Goal: Transaction & Acquisition: Book appointment/travel/reservation

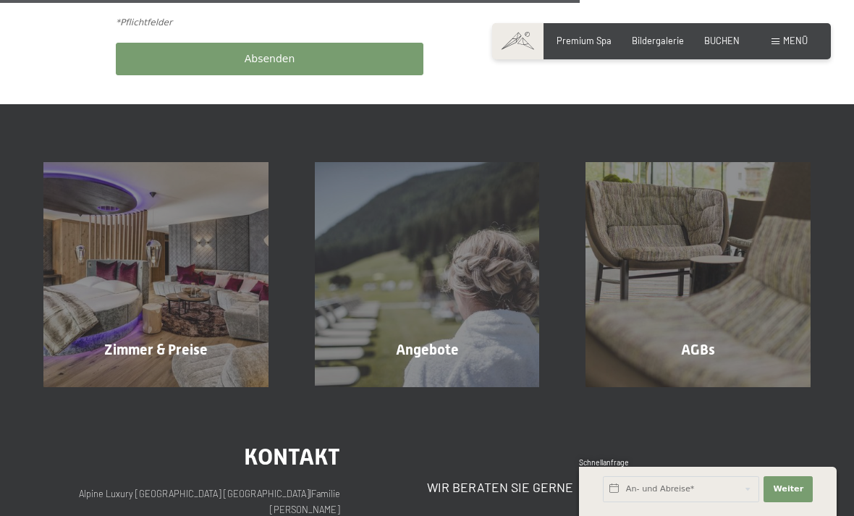
scroll to position [831, 0]
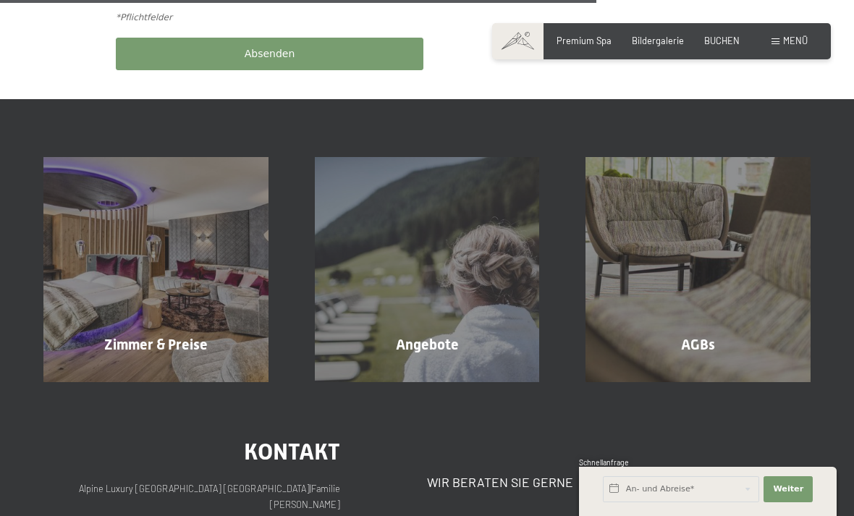
click at [437, 272] on div "Angebote Mehr erfahren" at bounding box center [427, 269] width 271 height 225
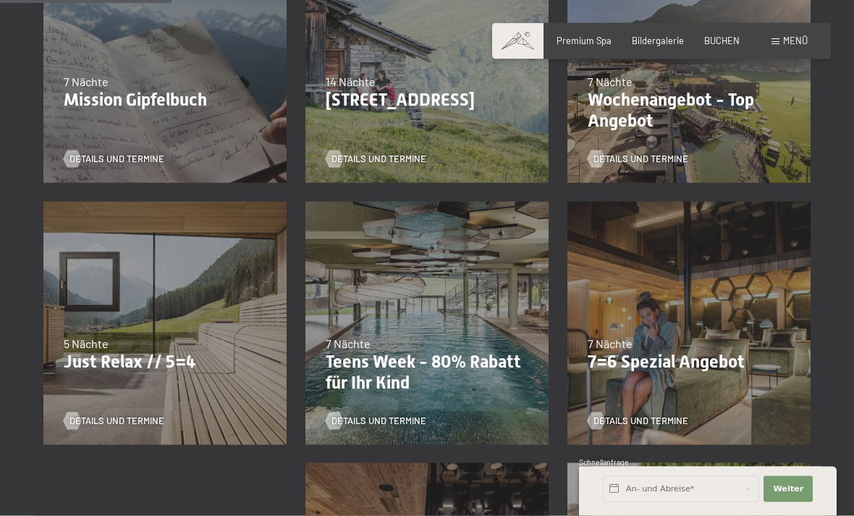
scroll to position [447, 0]
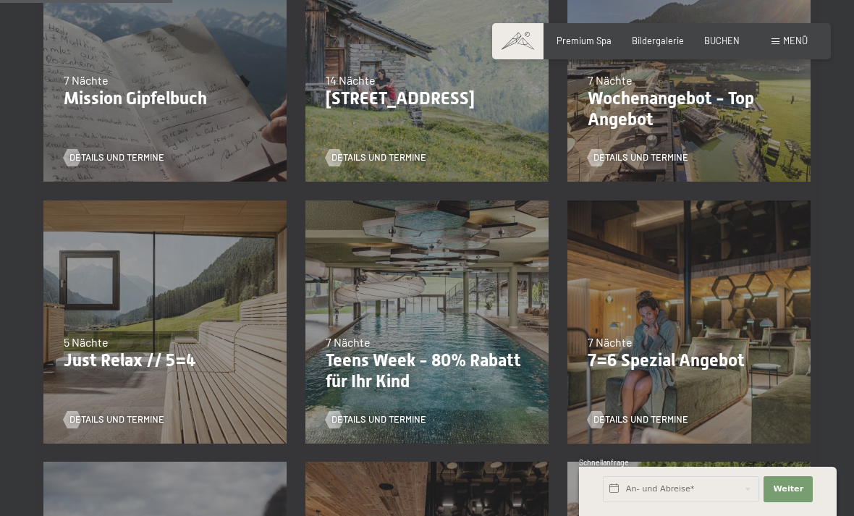
click at [641, 420] on span "Details und Termine" at bounding box center [640, 419] width 95 height 13
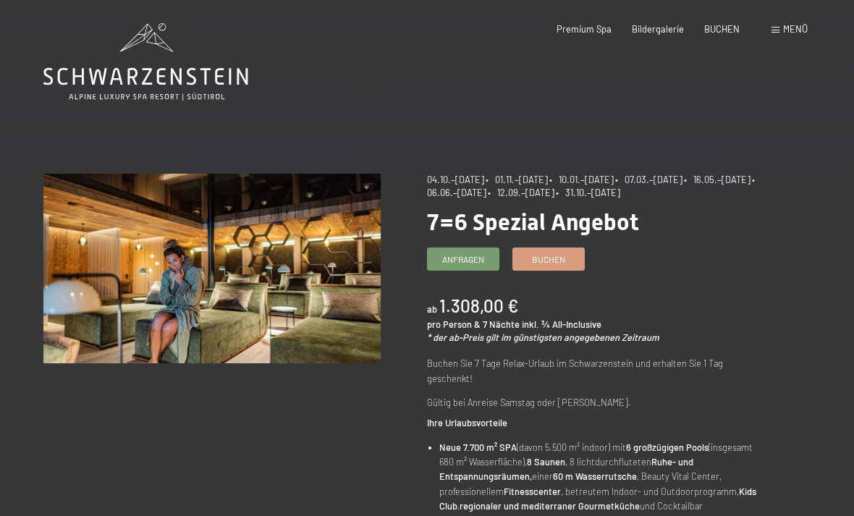
click at [656, 31] on span "Bildergalerie" at bounding box center [658, 29] width 52 height 12
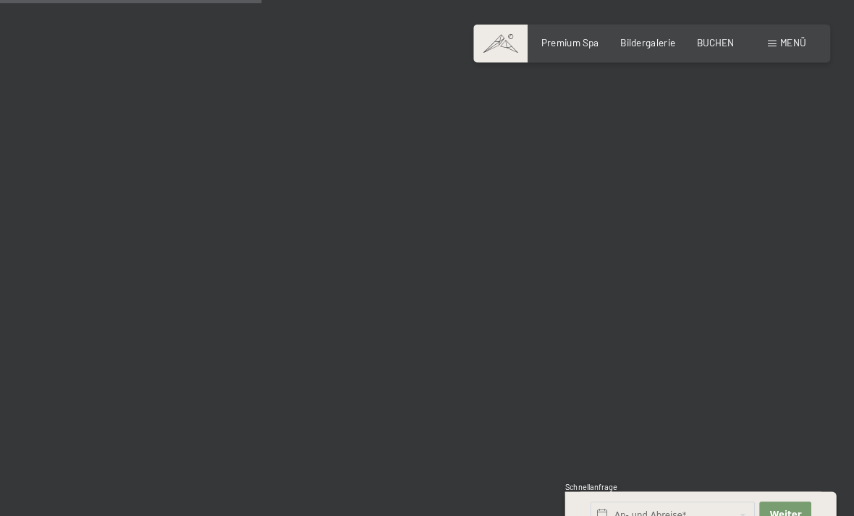
scroll to position [4109, 0]
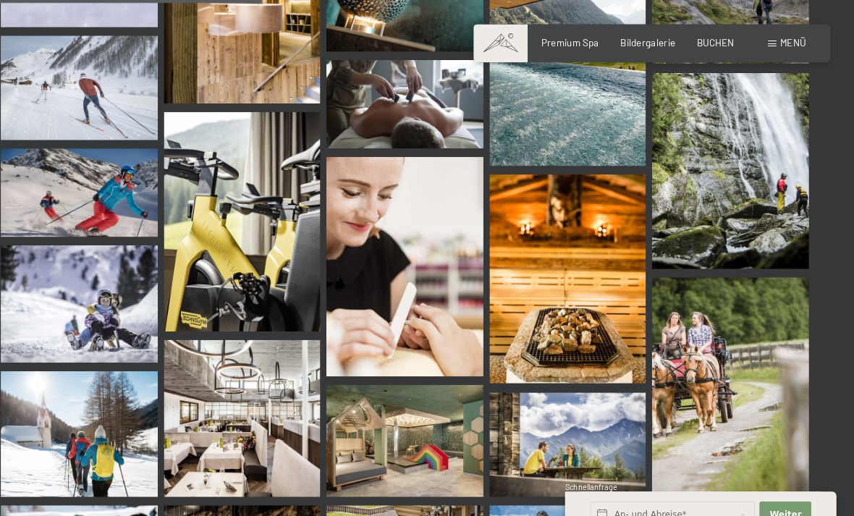
click at [755, 22] on img at bounding box center [735, 1] width 149 height 119
